Goal: Check status

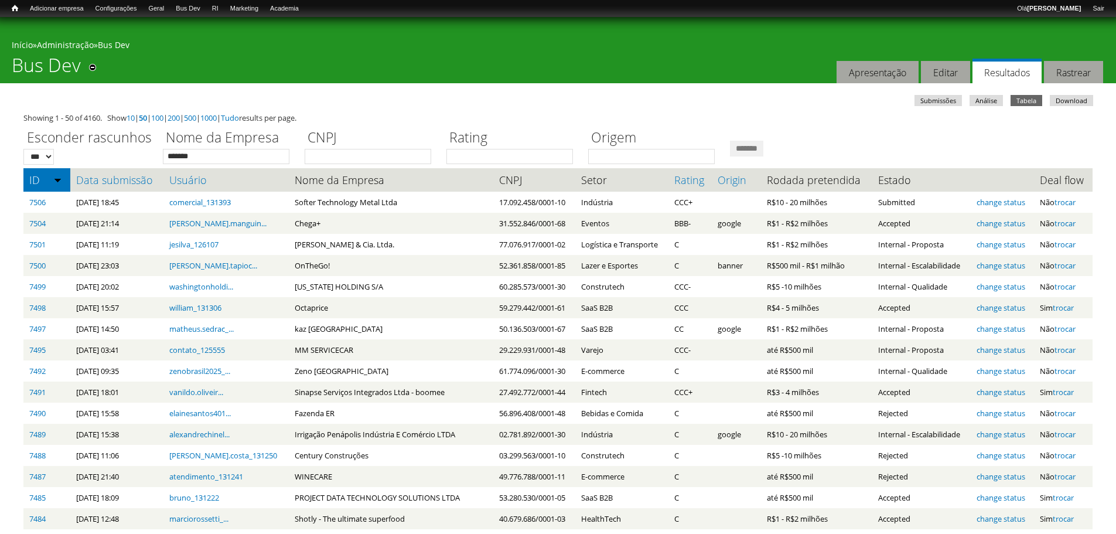
type input "*******"
click at [730, 141] on input "*******" at bounding box center [746, 149] width 33 height 16
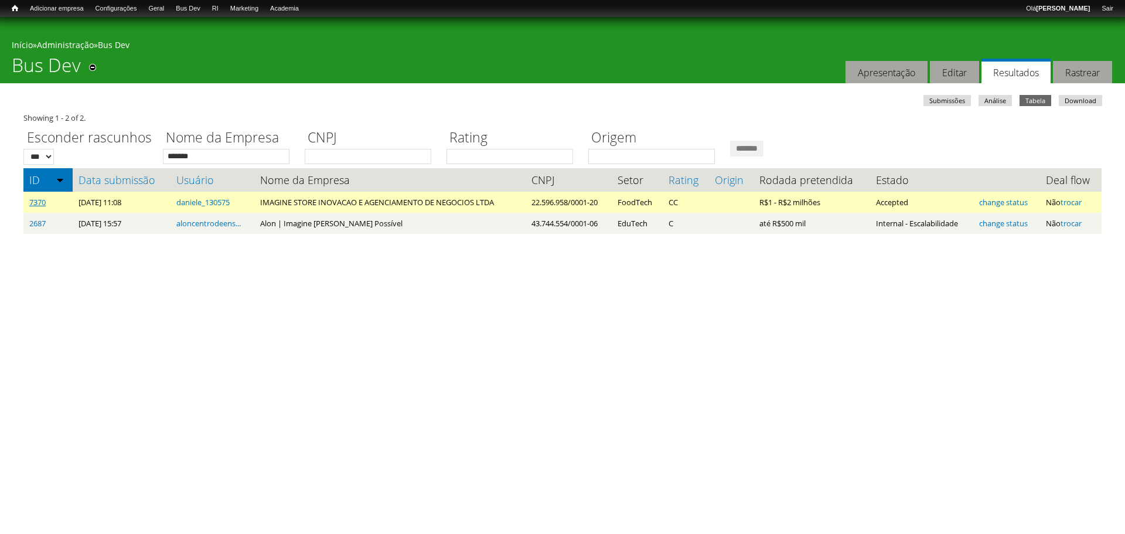
click at [40, 200] on link "7370" at bounding box center [37, 202] width 16 height 11
